Goal: Information Seeking & Learning: Learn about a topic

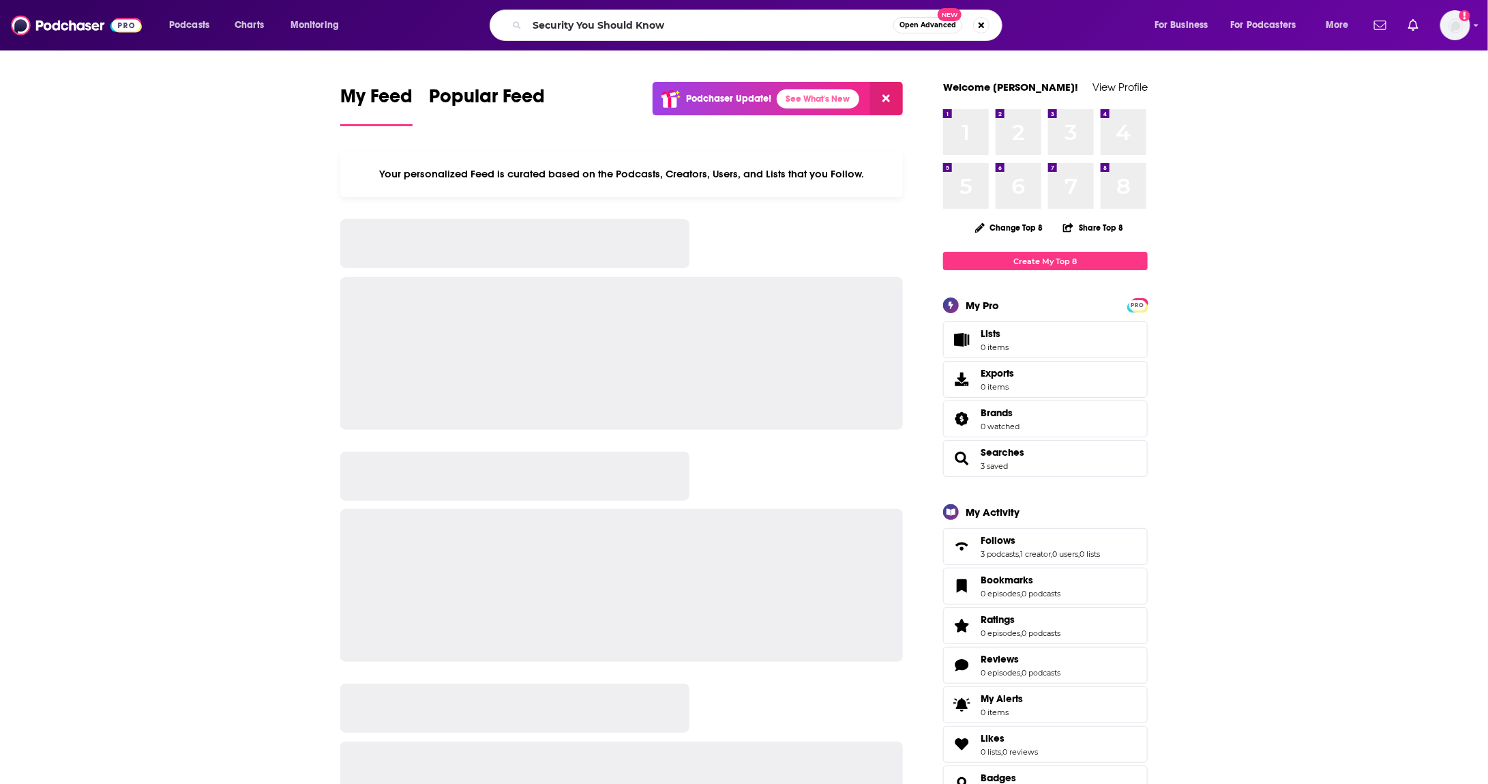
type input "Security You Should Know"
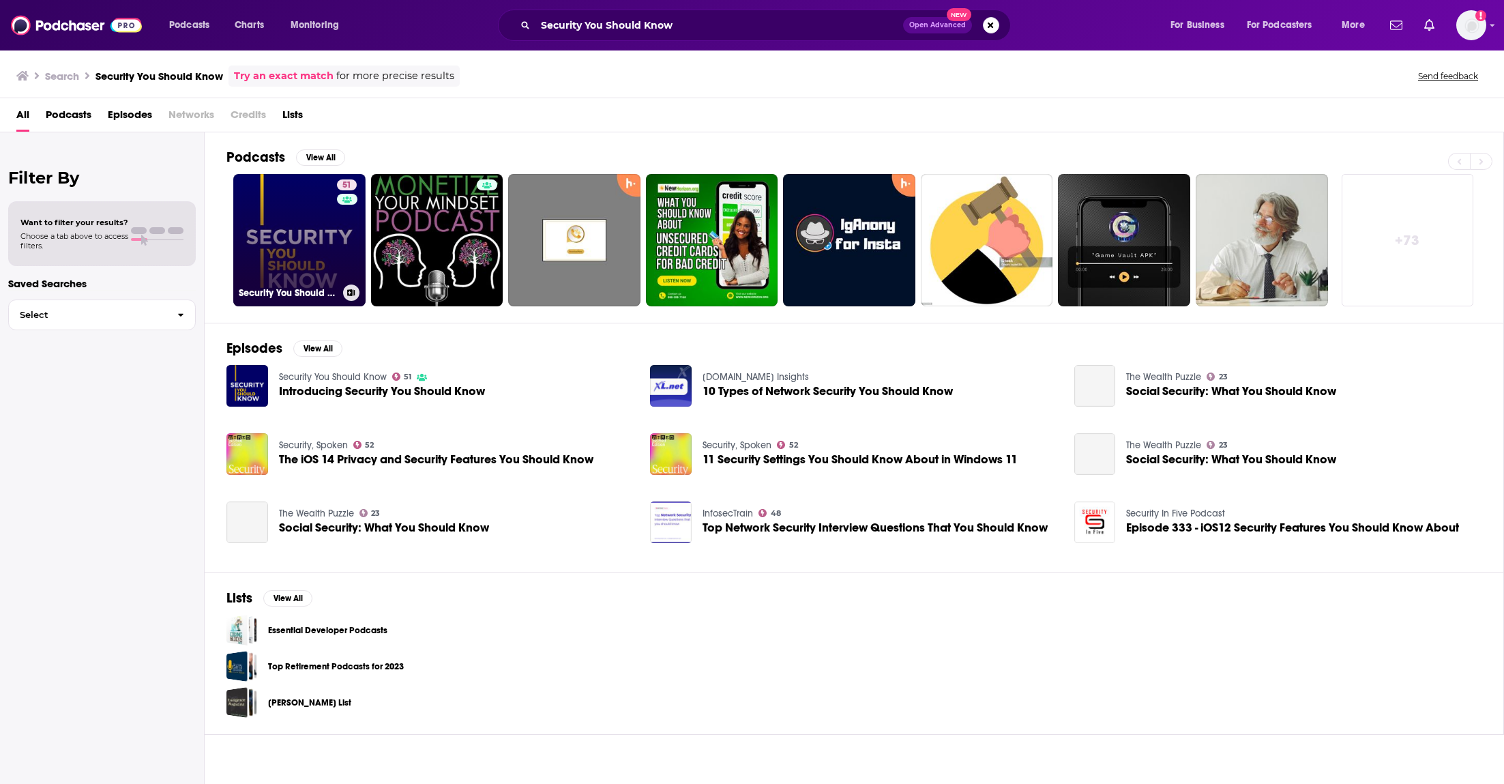
click at [284, 222] on link "51 Security You Should Know" at bounding box center [299, 240] width 132 height 132
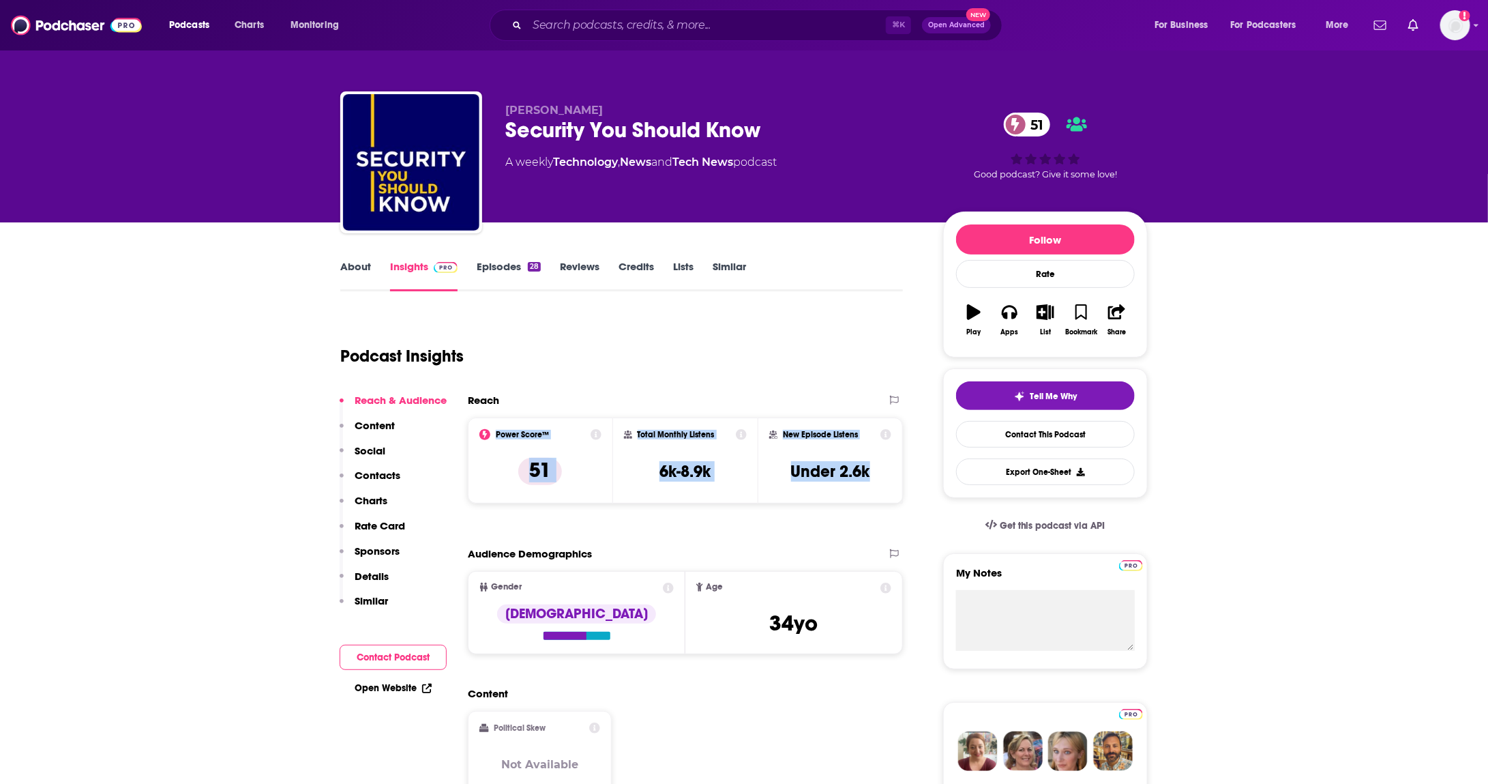
drag, startPoint x: 480, startPoint y: 437, endPoint x: 939, endPoint y: 497, distance: 462.9
copy div "Power Score™ 51 Total Monthly Listens 6k-8.9k New Episode Listens Under 2.6k"
